Goal: Task Accomplishment & Management: Use online tool/utility

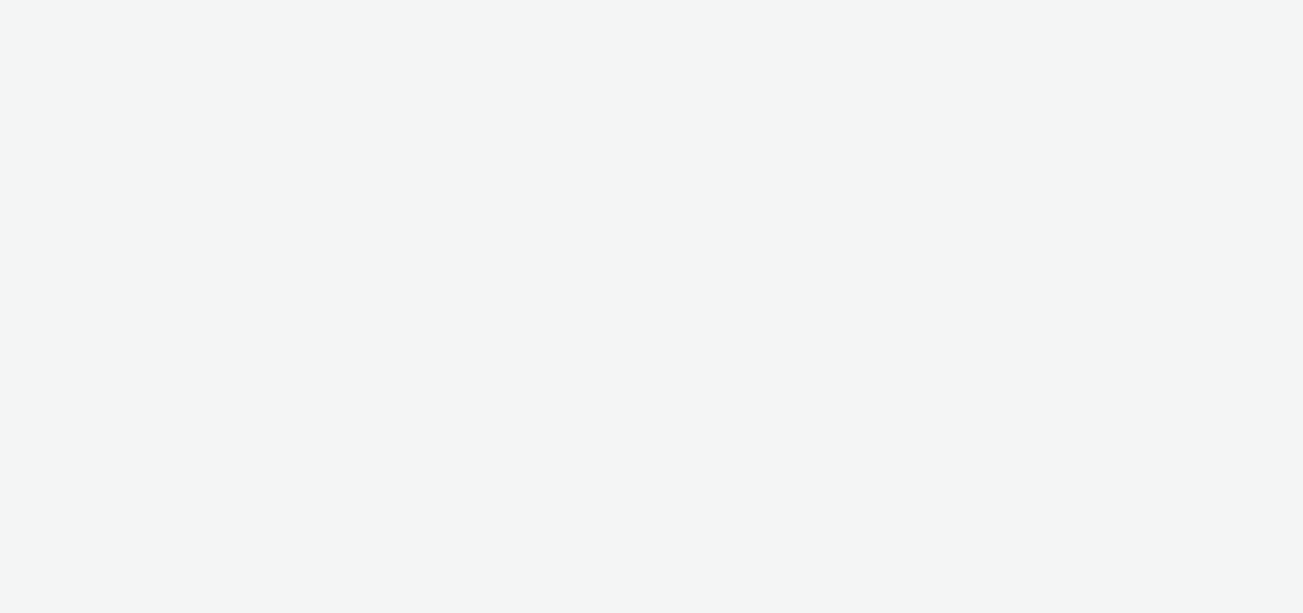
select select "47c37c18-910e-43a3-bb91-a2beb2847406"
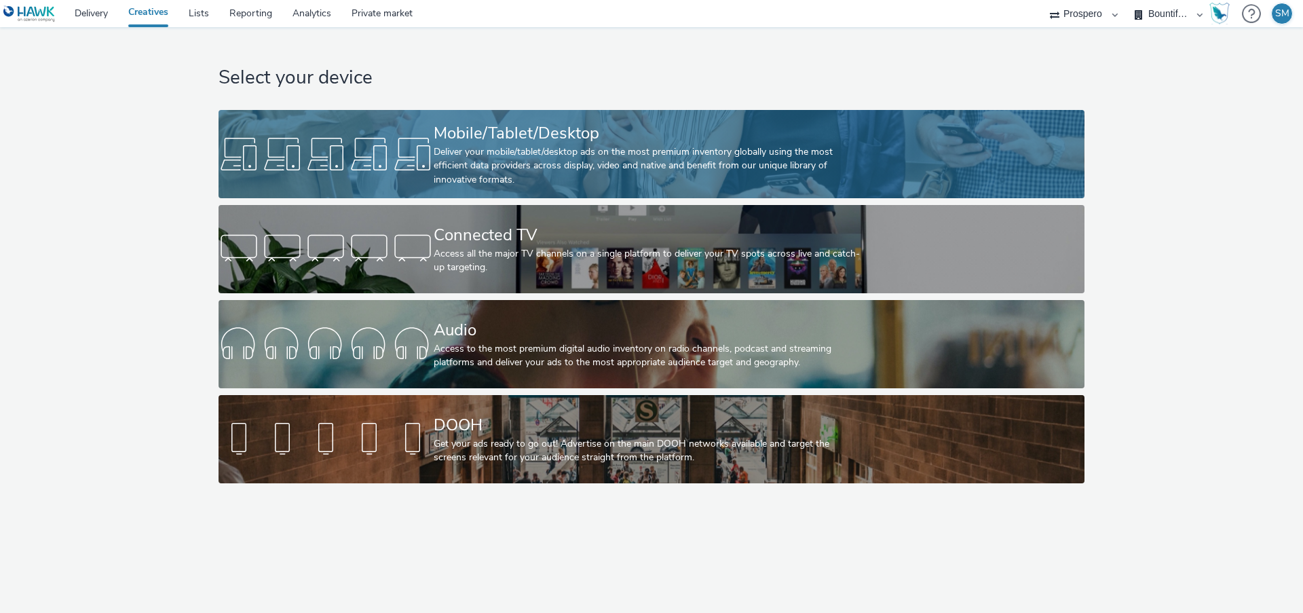
click at [331, 131] on link "Mobile/Tablet/Desktop Deliver your mobile/tablet/desktop ads on the most premiu…" at bounding box center [651, 154] width 865 height 88
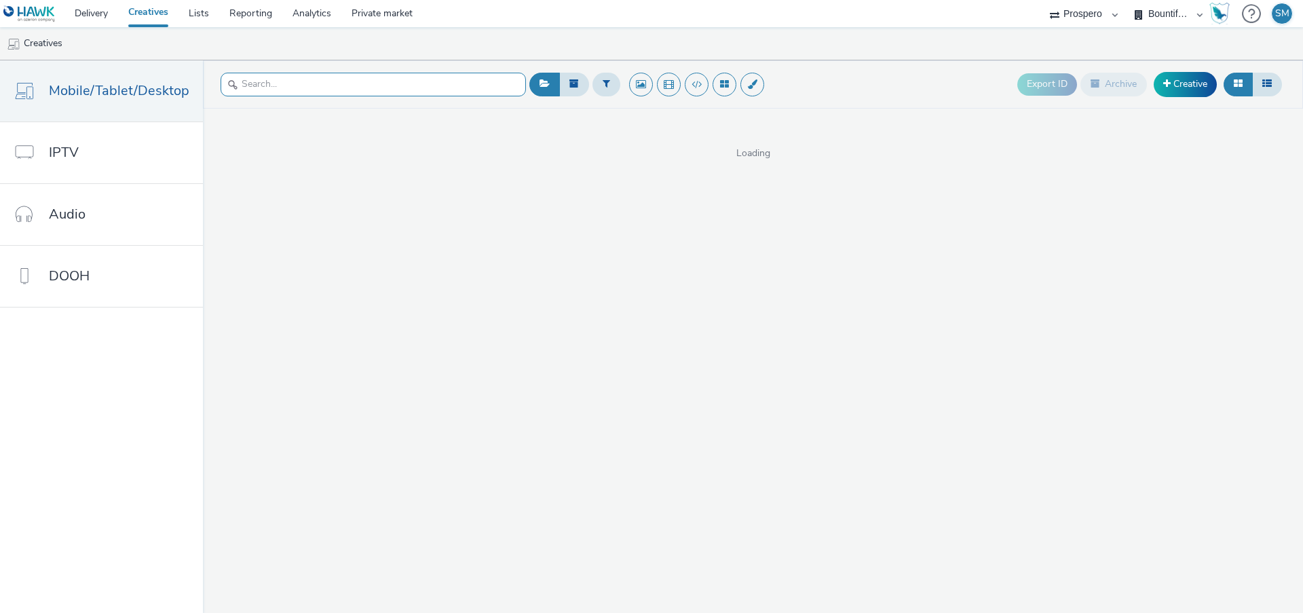
click at [259, 84] on input "text" at bounding box center [373, 85] width 305 height 24
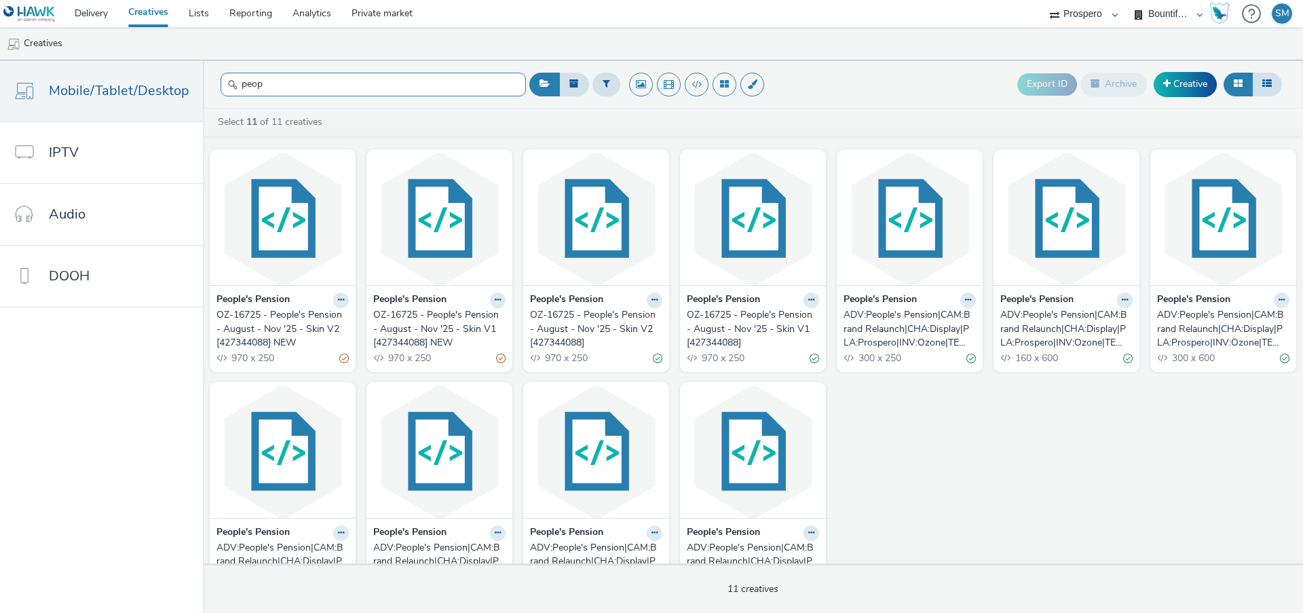
type input "peop"
click at [287, 323] on div "OZ-16725 - People's Pension - August - Nov '25 - Skin V2 [427344088] NEW" at bounding box center [280, 328] width 127 height 41
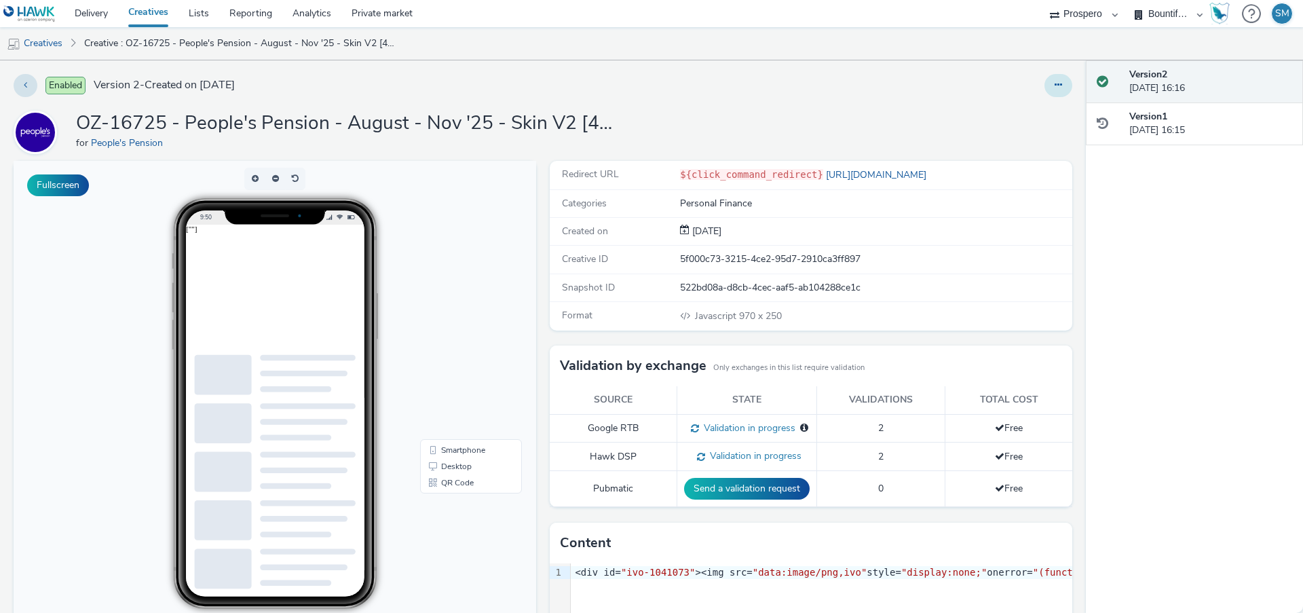
click at [1070, 90] on button at bounding box center [1059, 85] width 28 height 23
click at [1041, 113] on link "Edit" at bounding box center [1022, 112] width 102 height 27
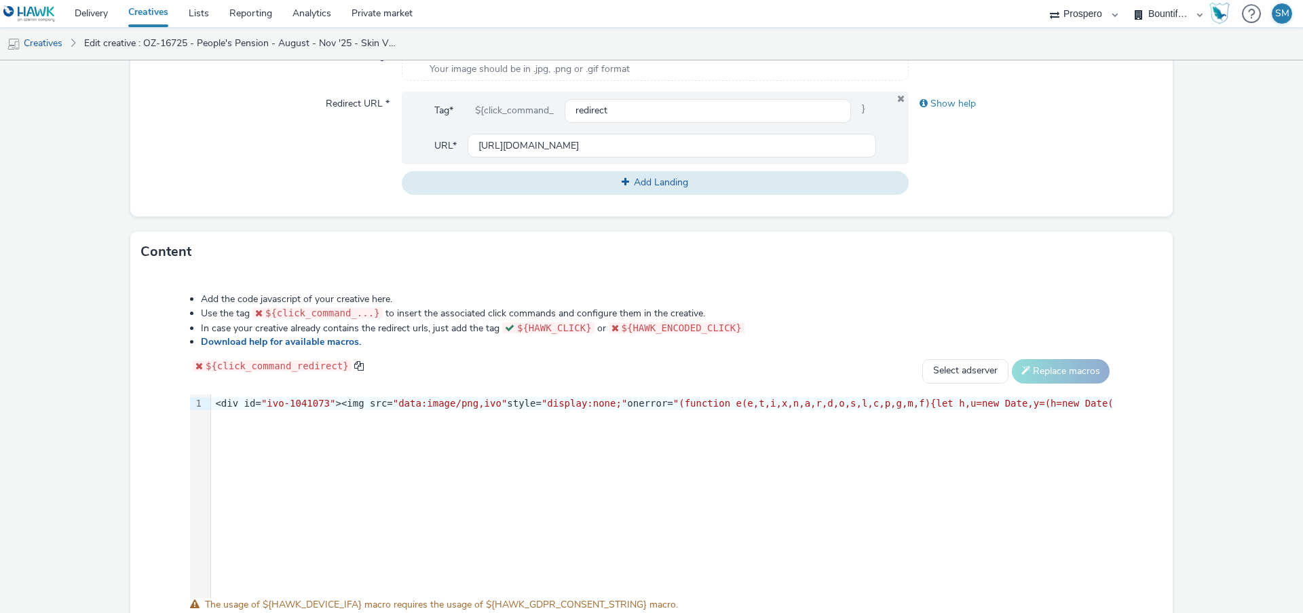
scroll to position [575, 0]
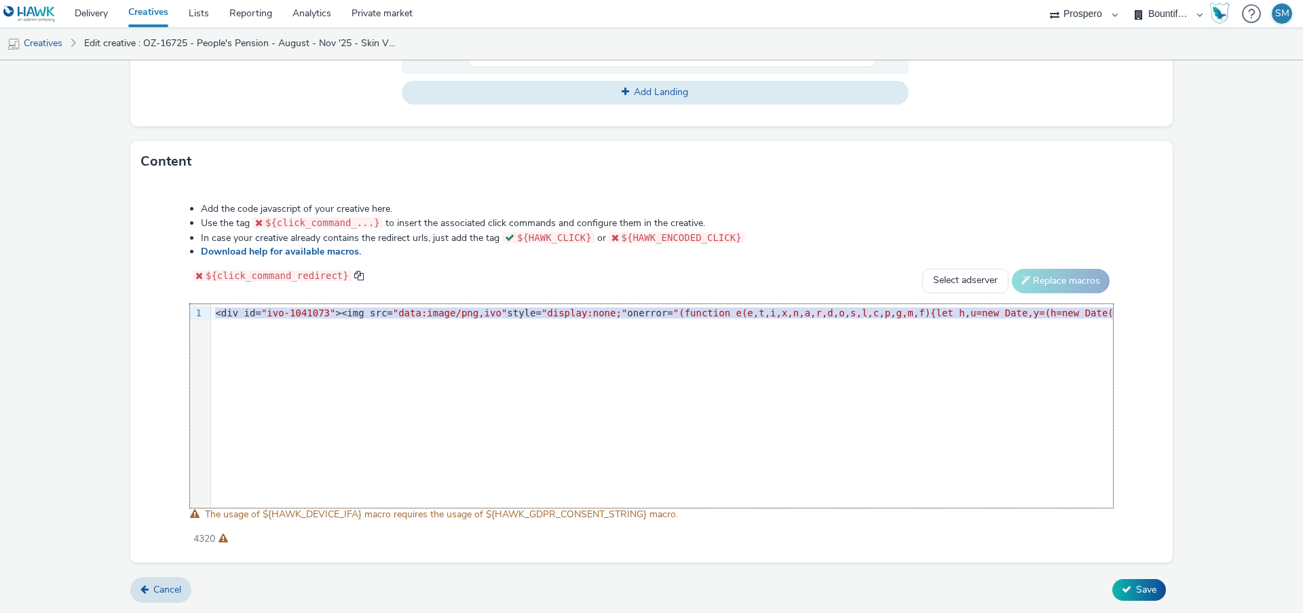
drag, startPoint x: 215, startPoint y: 314, endPoint x: 355, endPoint y: 442, distance: 189.3
click at [355, 442] on div "9 1 › <div id= "ivo-1041073" ><img src= "data:image/png,ivo" style= "display:no…" at bounding box center [651, 406] width 923 height 204
copy div "<div id= "ivo-1041073" ><img src= "data:image/png,ivo" style= "display:none;" o…"
click at [941, 282] on select "Select adserver Sizmek DCM Adform Sting" at bounding box center [965, 281] width 86 height 24
click at [43, 43] on link "Creatives" at bounding box center [34, 43] width 69 height 33
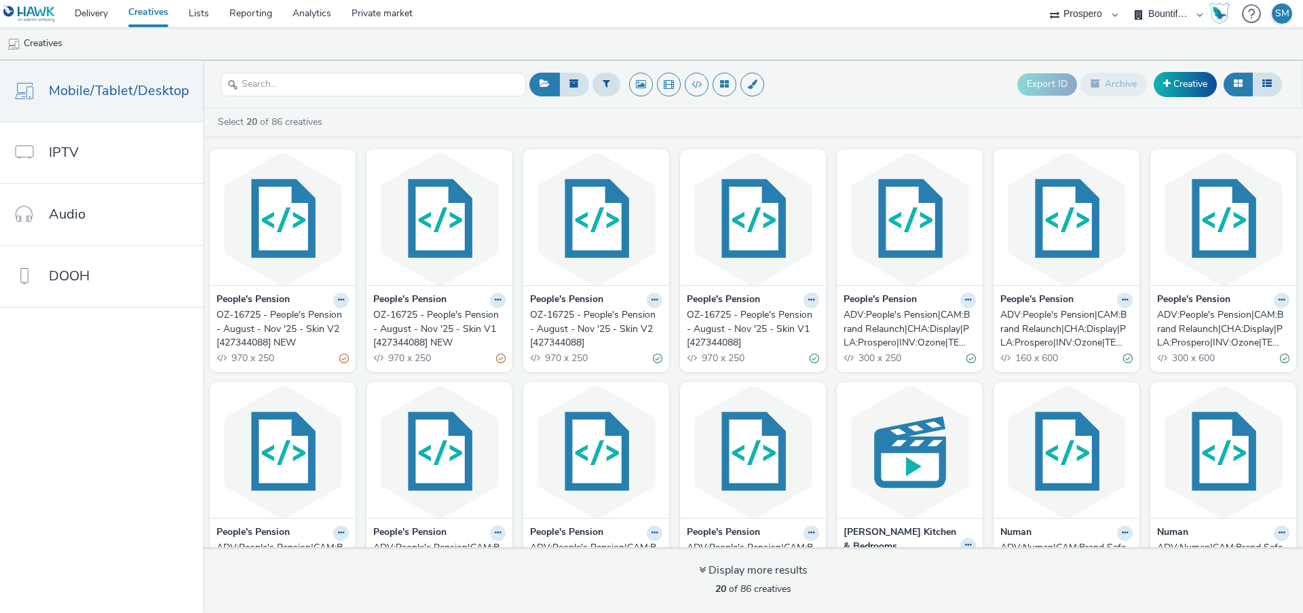
click at [608, 330] on div "OZ-16725 - People's Pension - August - Nov '25 - Skin V2 [427344088]" at bounding box center [593, 328] width 127 height 41
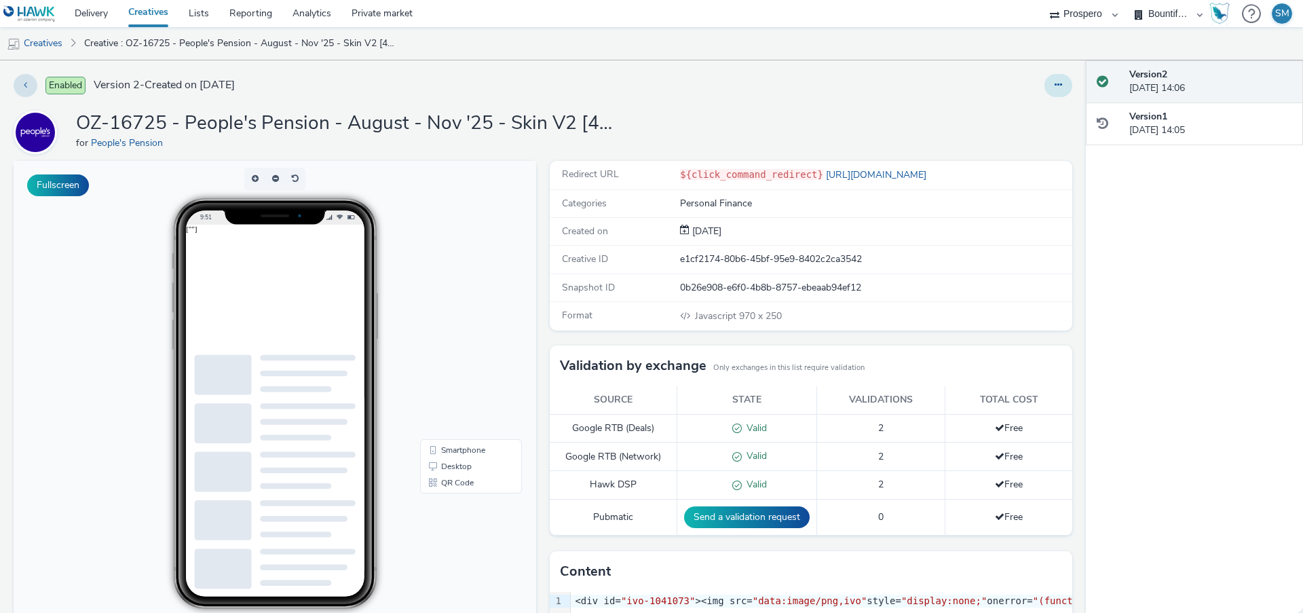
click at [1055, 81] on icon at bounding box center [1058, 85] width 7 height 10
click at [1029, 111] on link "Edit" at bounding box center [1022, 112] width 102 height 27
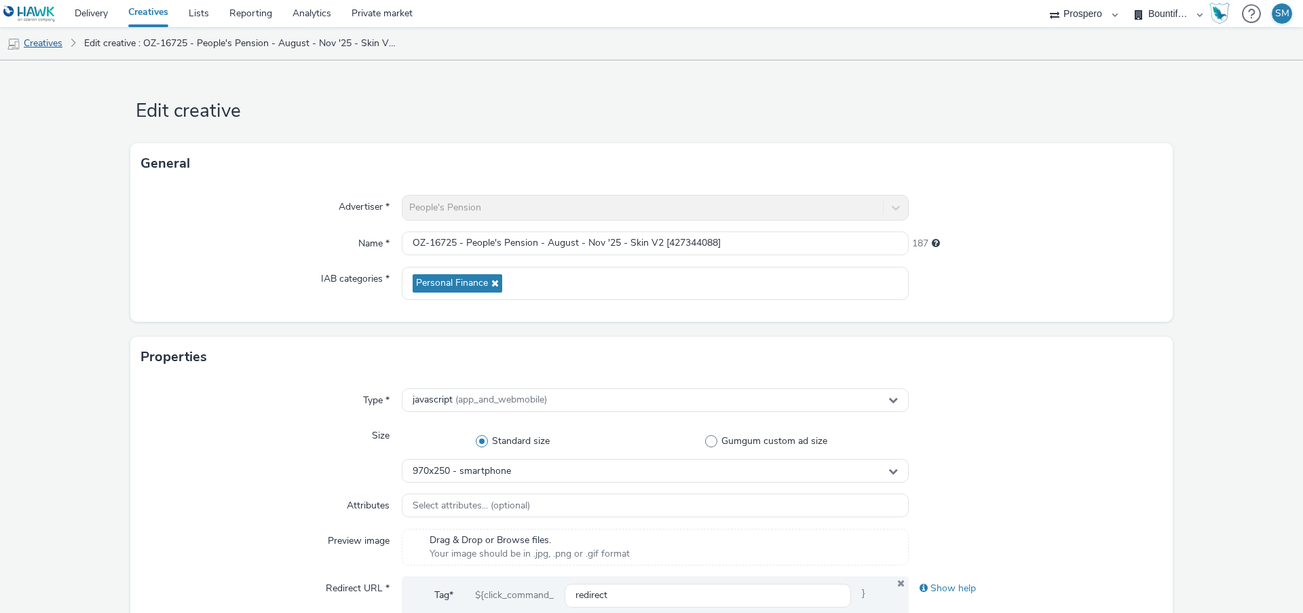
click at [58, 49] on link "Creatives" at bounding box center [34, 43] width 69 height 33
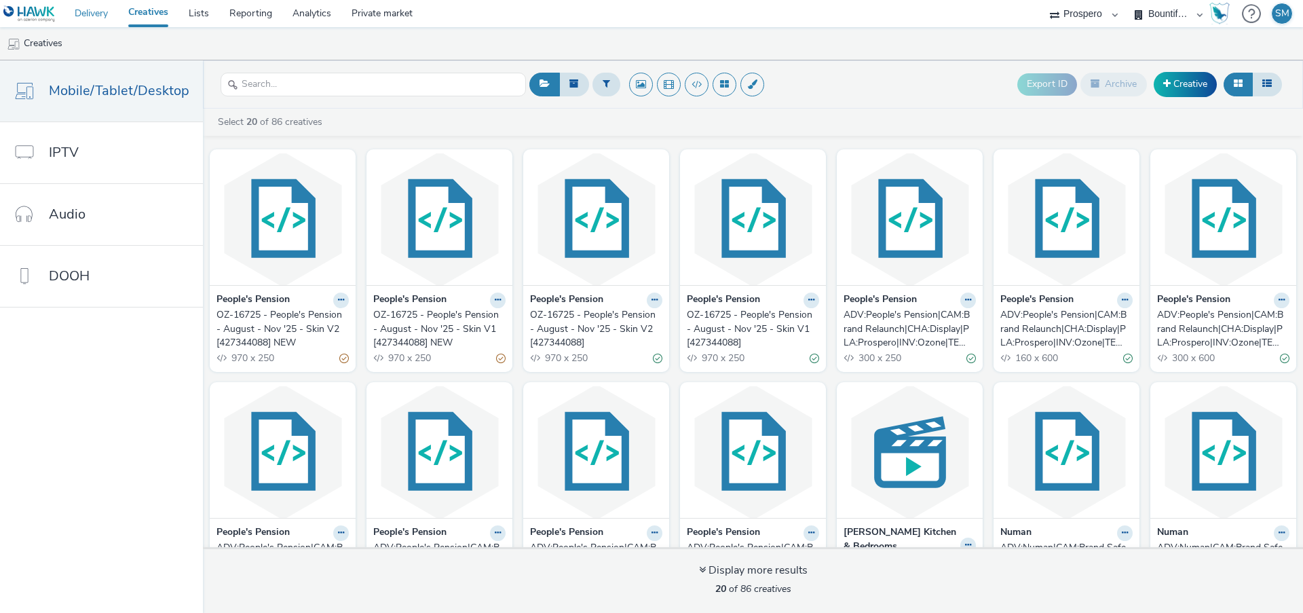
click at [109, 18] on link "Delivery" at bounding box center [91, 13] width 54 height 27
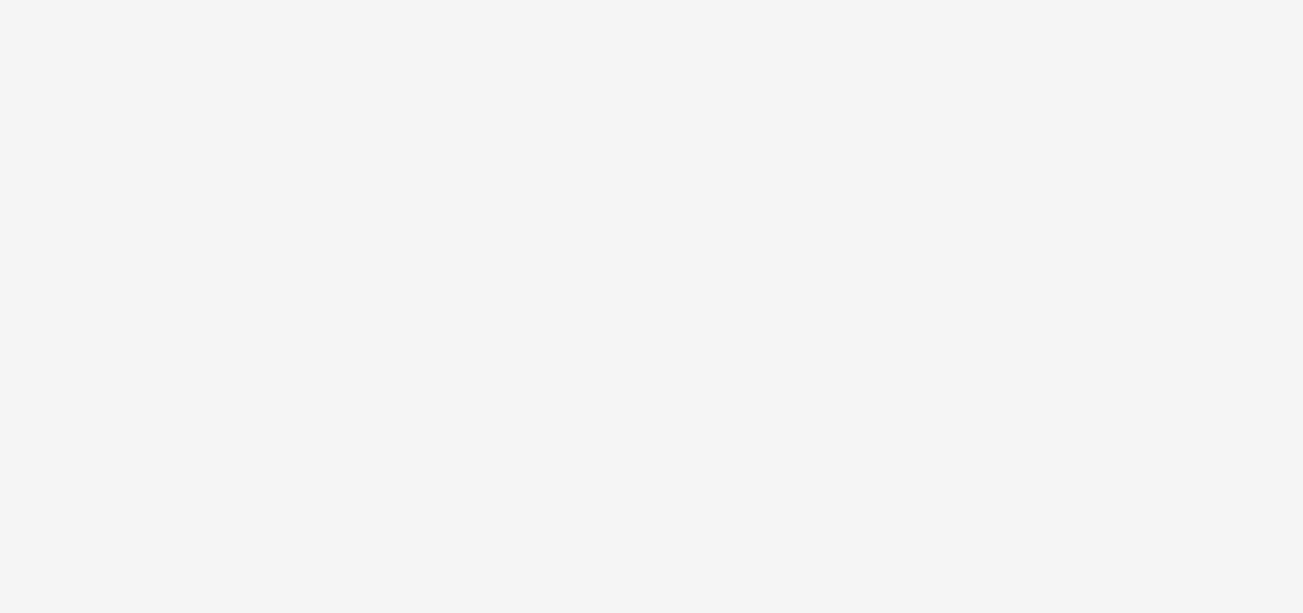
select select "47c37c18-910e-43a3-bb91-a2beb2847406"
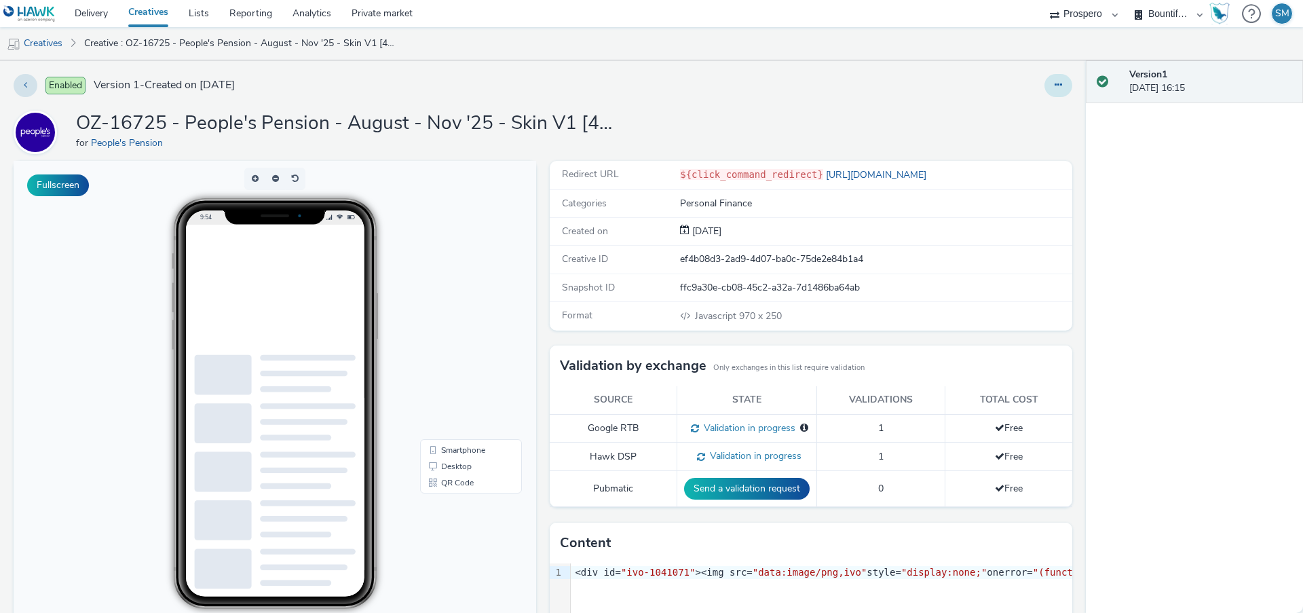
click at [1053, 95] on button at bounding box center [1059, 85] width 28 height 23
click at [1049, 113] on link "Edit" at bounding box center [1022, 112] width 102 height 27
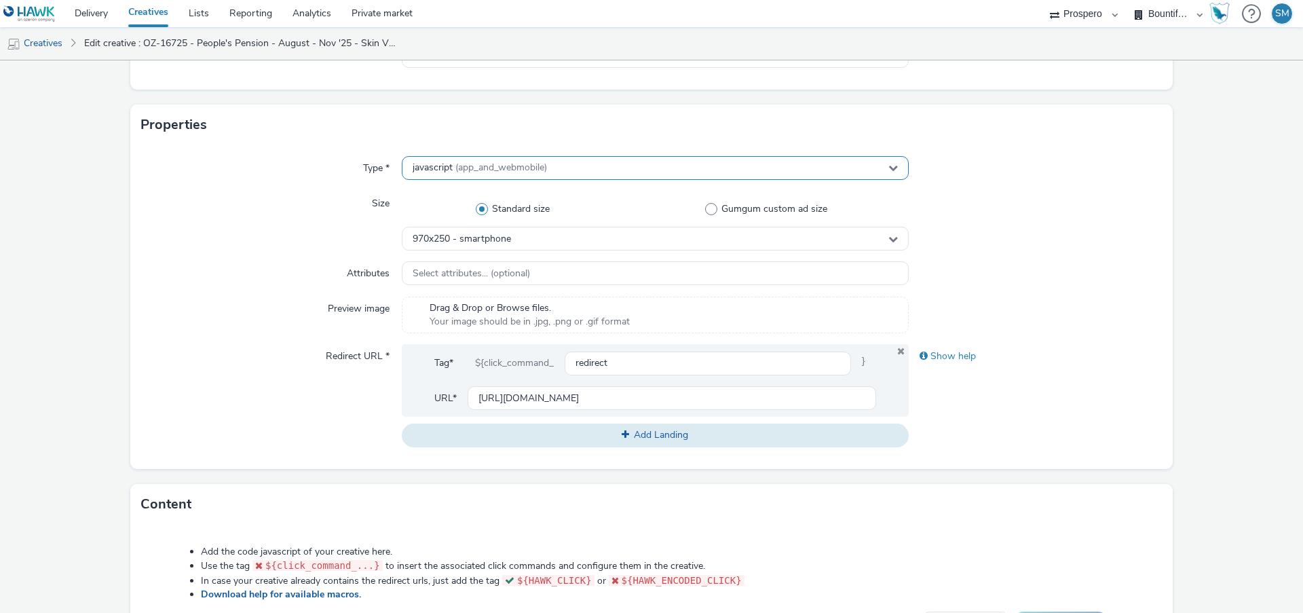
scroll to position [575, 0]
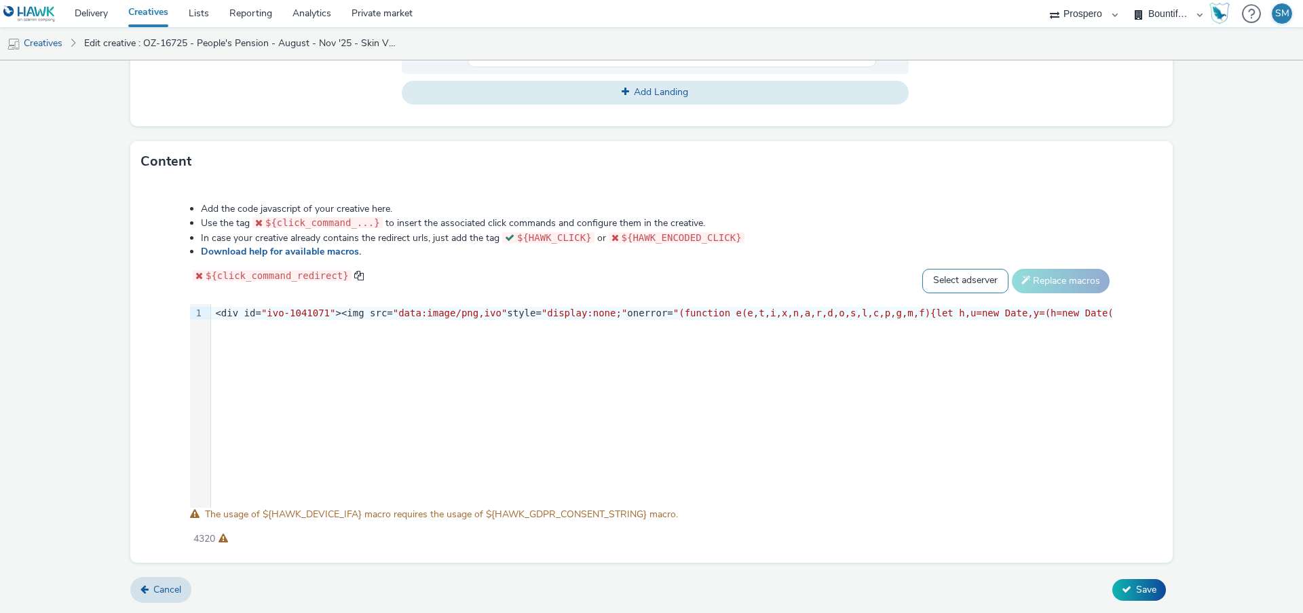
click at [954, 286] on select "Select adserver Sizmek DCM Adform Sting" at bounding box center [965, 281] width 86 height 24
select select "dcm"
click at [922, 269] on select "Select adserver Sizmek DCM Adform Sting" at bounding box center [965, 281] width 86 height 24
click at [1051, 286] on button "Replace macros" at bounding box center [1061, 281] width 98 height 24
click at [1136, 593] on span "Save" at bounding box center [1146, 589] width 20 height 13
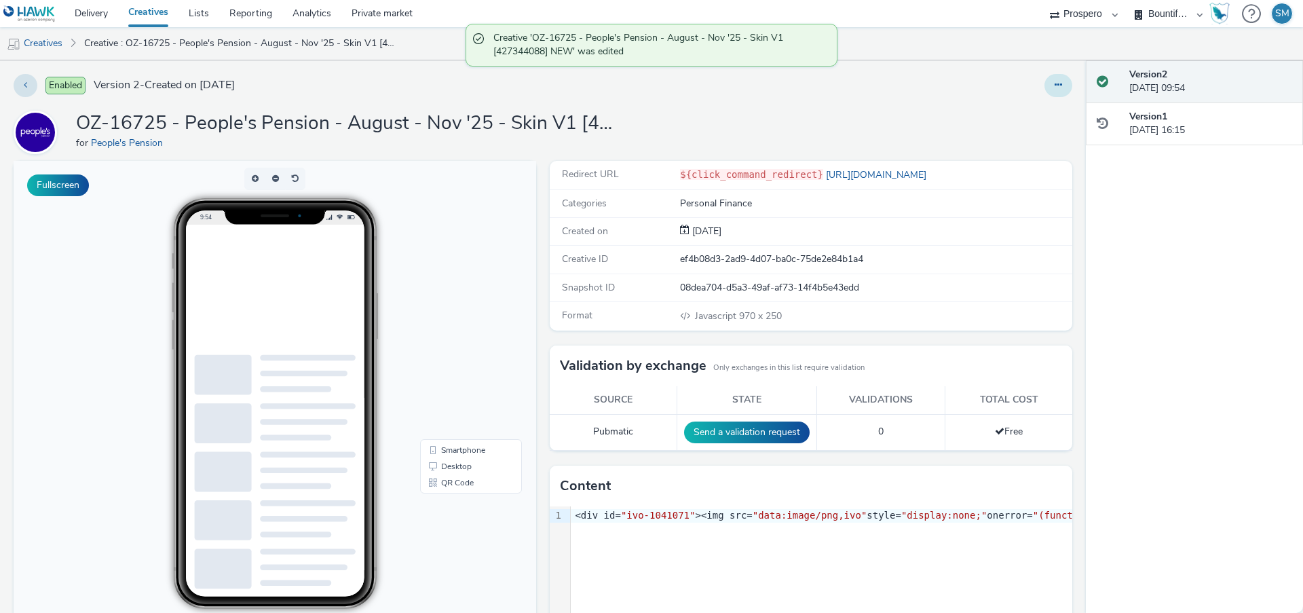
click at [1053, 81] on button at bounding box center [1059, 85] width 28 height 23
click at [1037, 109] on link "Edit" at bounding box center [1022, 112] width 102 height 27
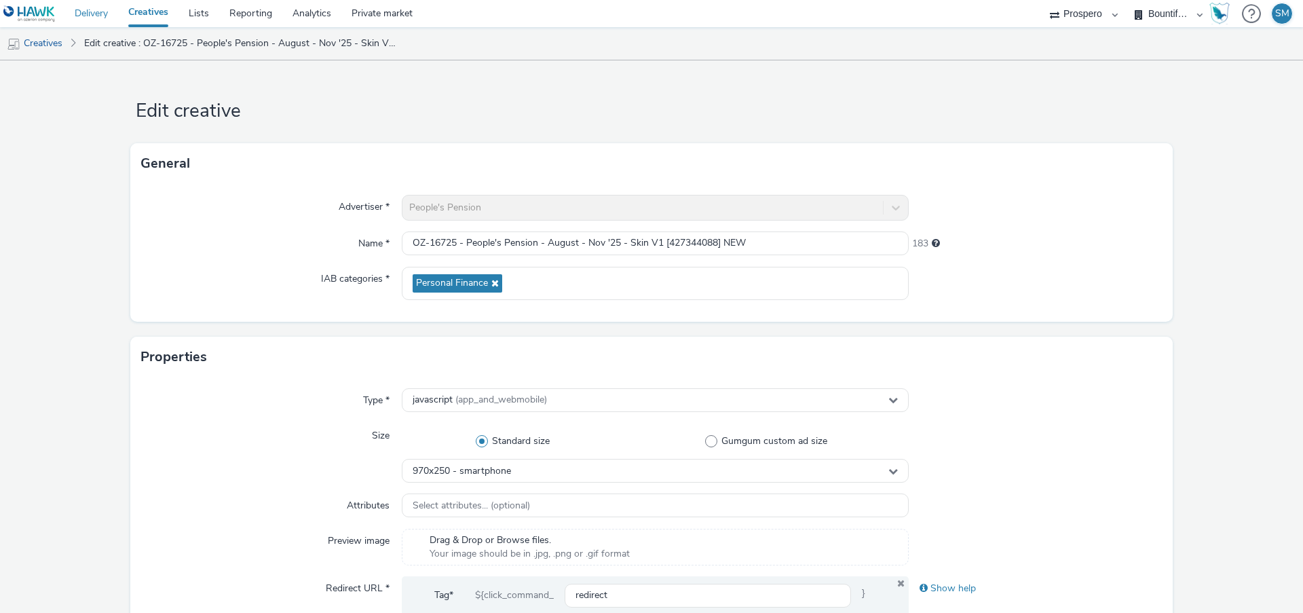
click at [80, 10] on link "Delivery" at bounding box center [91, 13] width 54 height 27
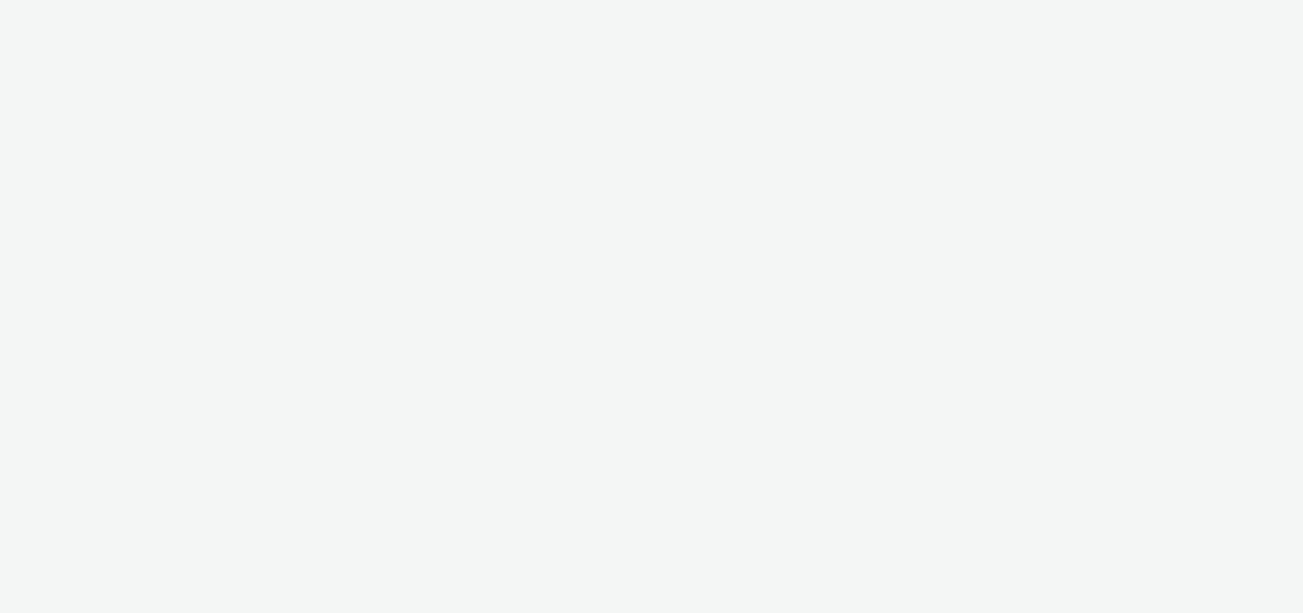
select select "47c37c18-910e-43a3-bb91-a2beb2847406"
select select "b1b940d3-d05b-48b5-821e-f328c33b988b"
